Goal: Information Seeking & Learning: Learn about a topic

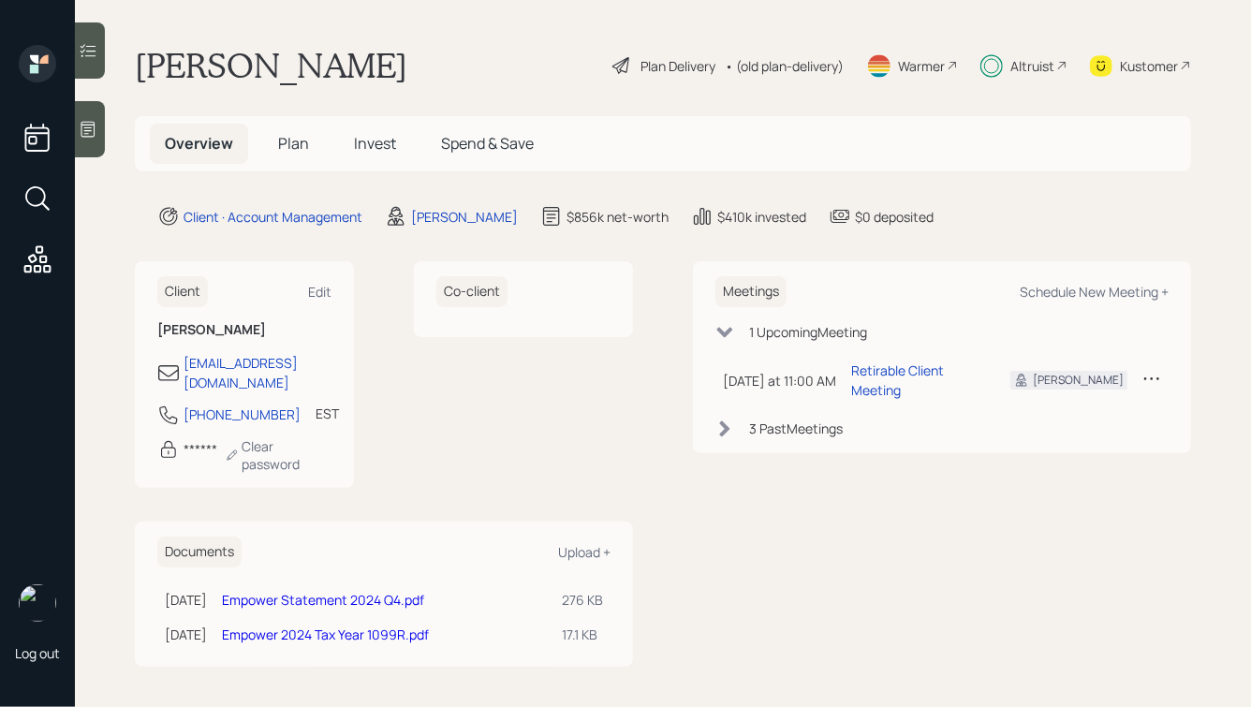
click at [479, 150] on span "Spend & Save" at bounding box center [487, 143] width 93 height 21
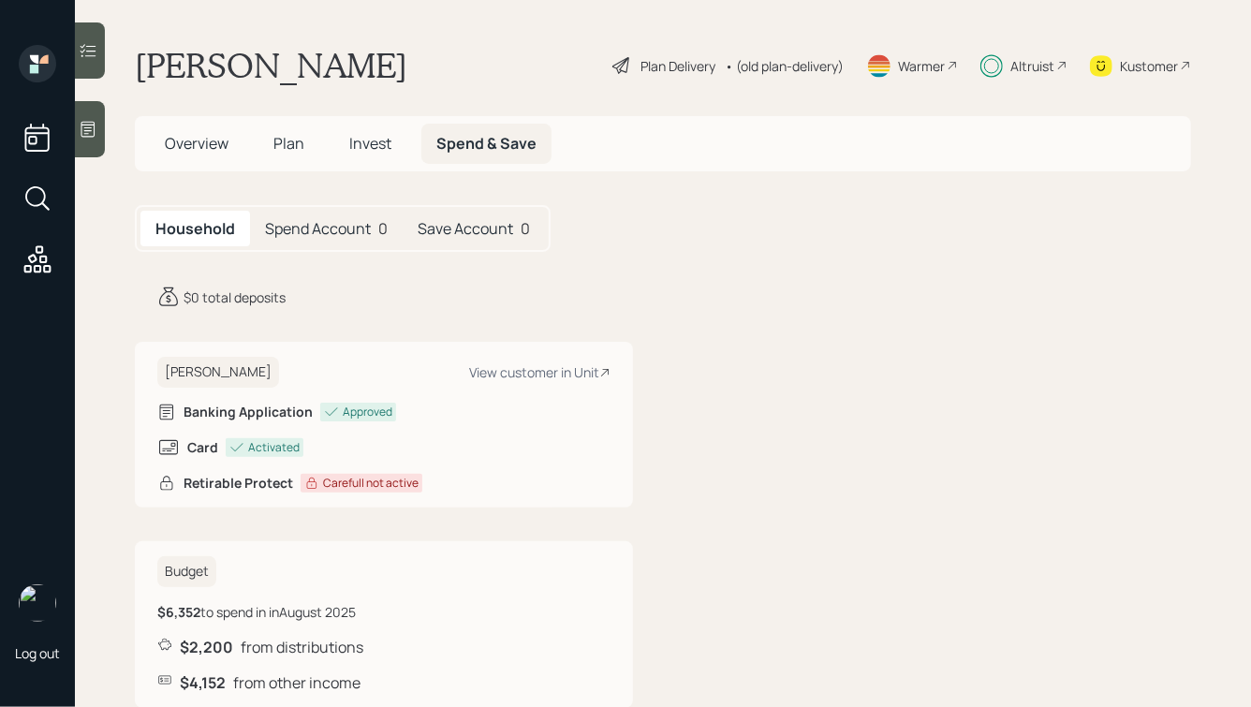
click at [332, 232] on h5 "Spend Account" at bounding box center [318, 229] width 106 height 18
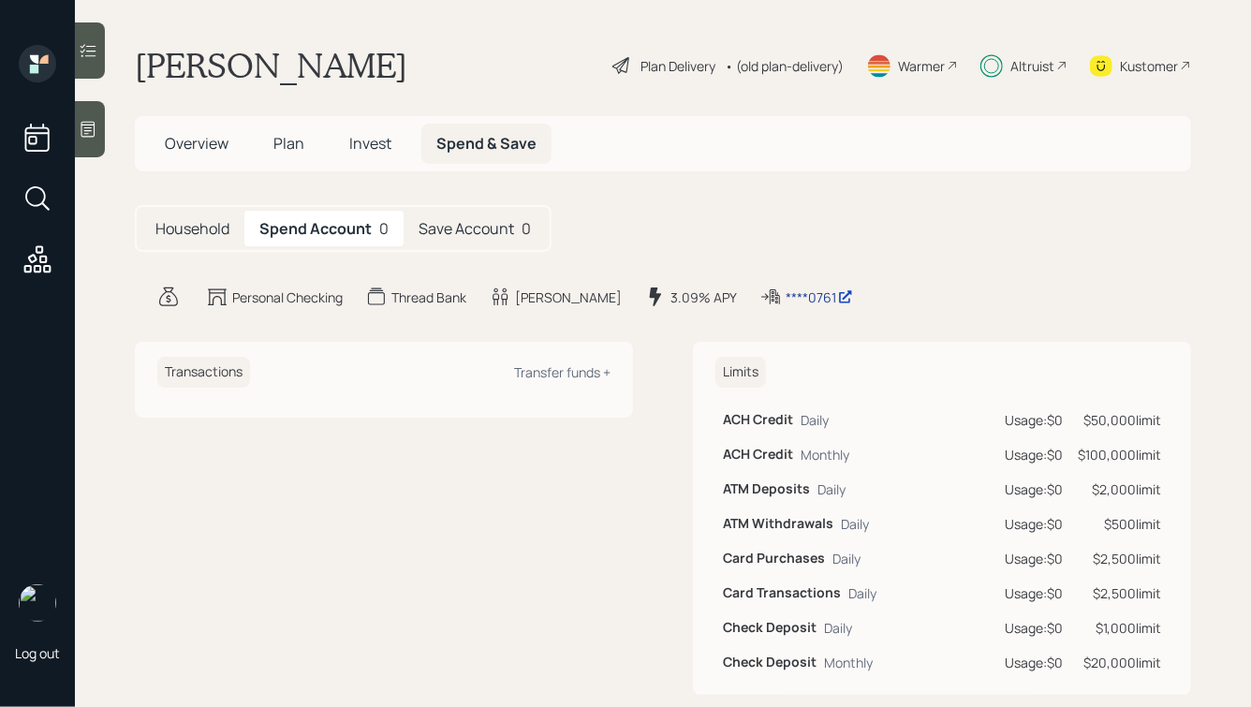
click at [786, 293] on div "****0761" at bounding box center [819, 297] width 67 height 20
click at [1019, 64] on div "Altruist" at bounding box center [1032, 66] width 44 height 20
